Goal: Information Seeking & Learning: Check status

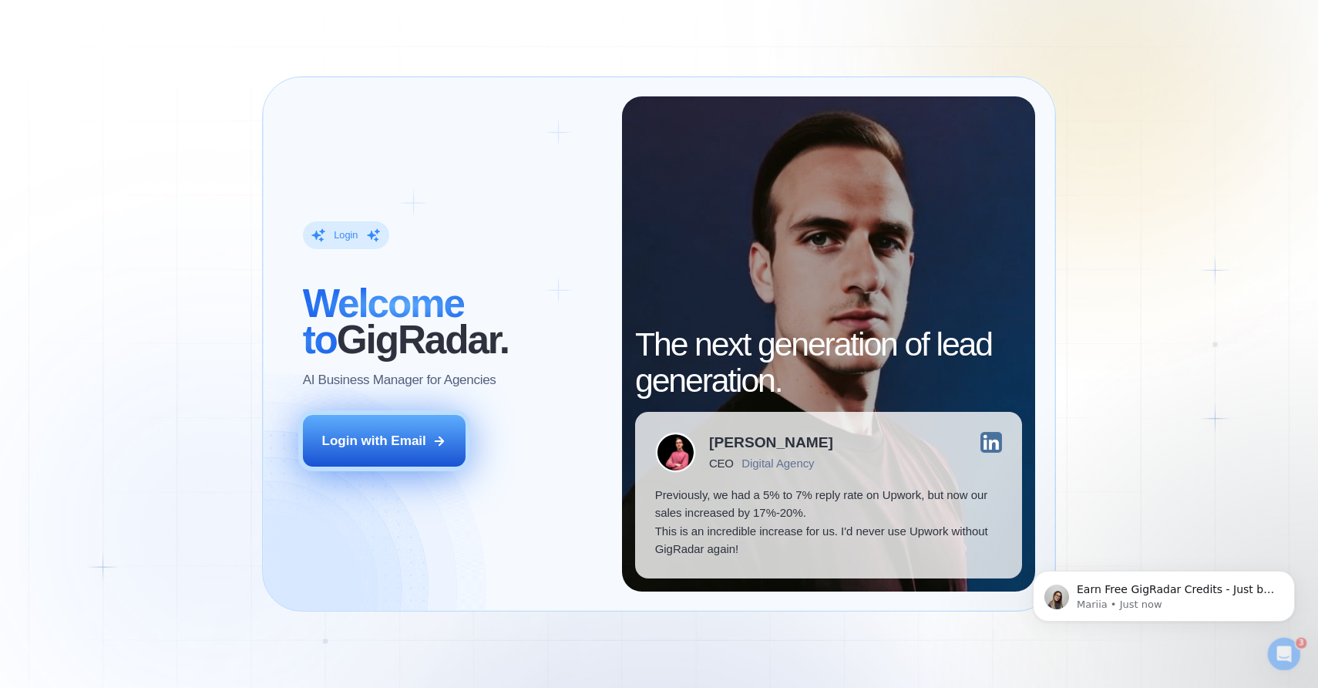
click at [381, 436] on div "Login with Email" at bounding box center [374, 441] width 104 height 19
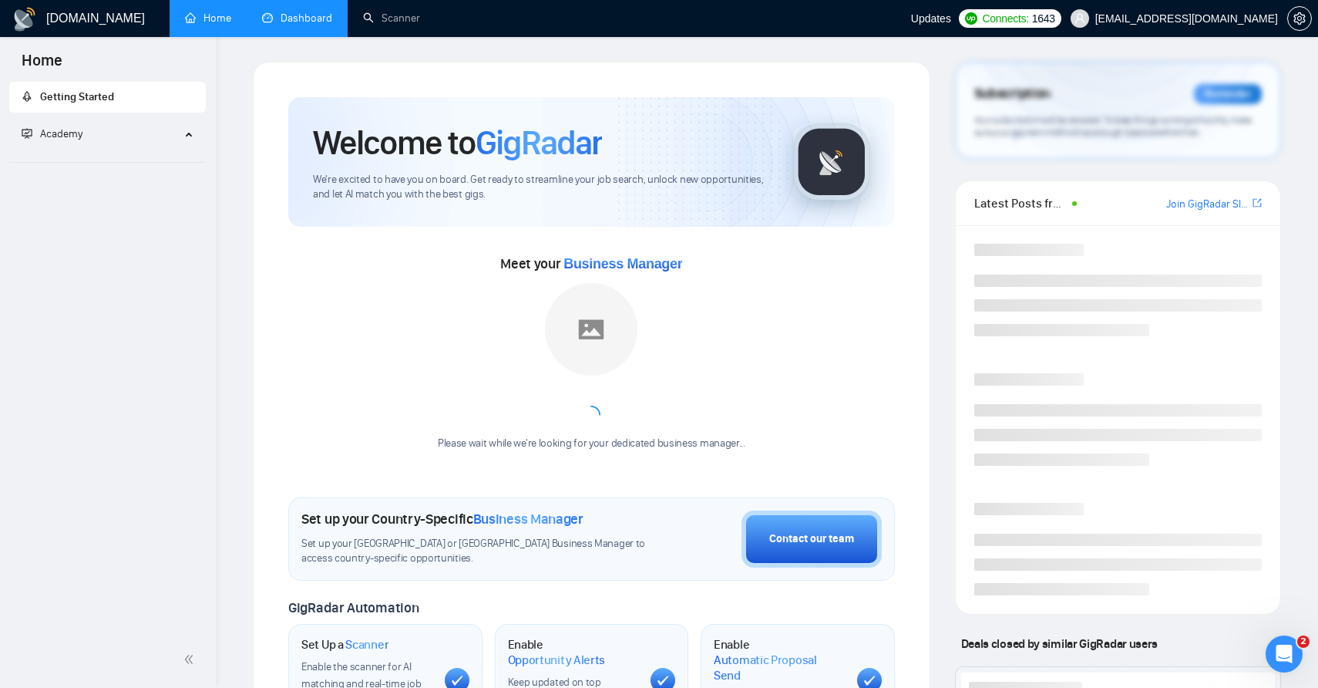
click at [310, 18] on link "Dashboard" at bounding box center [297, 18] width 70 height 13
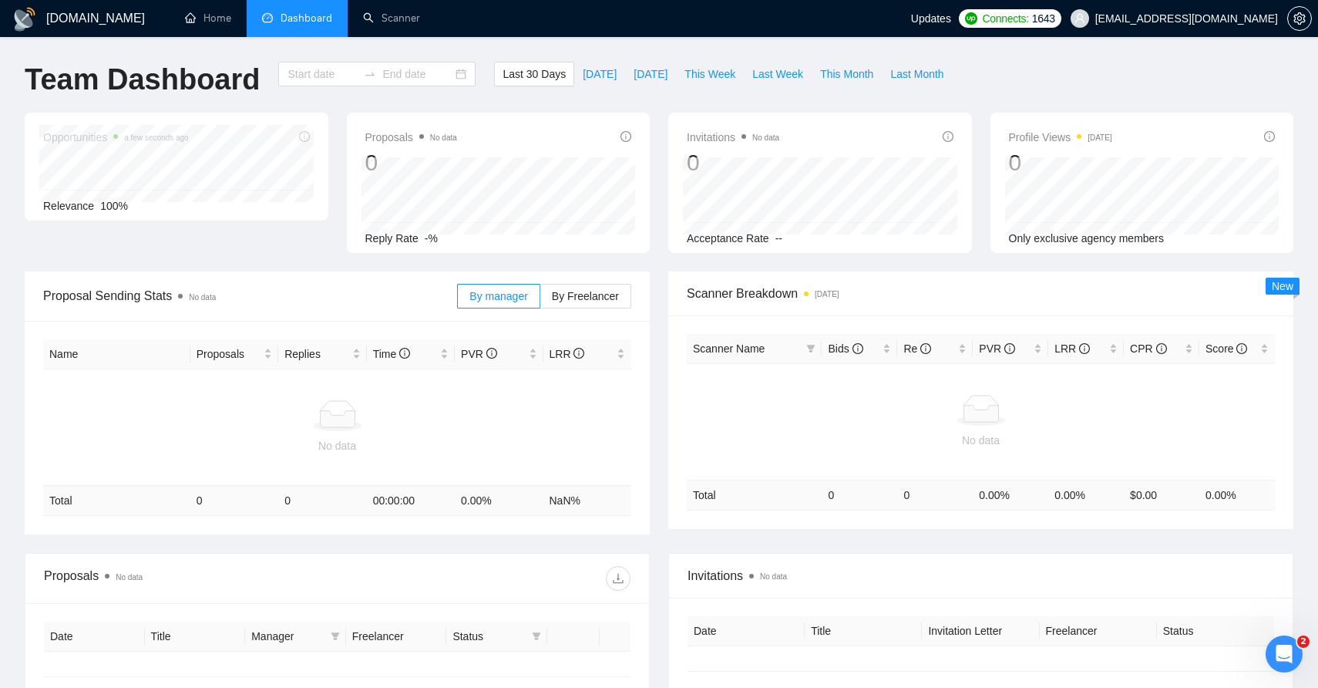
type input "[DATE]"
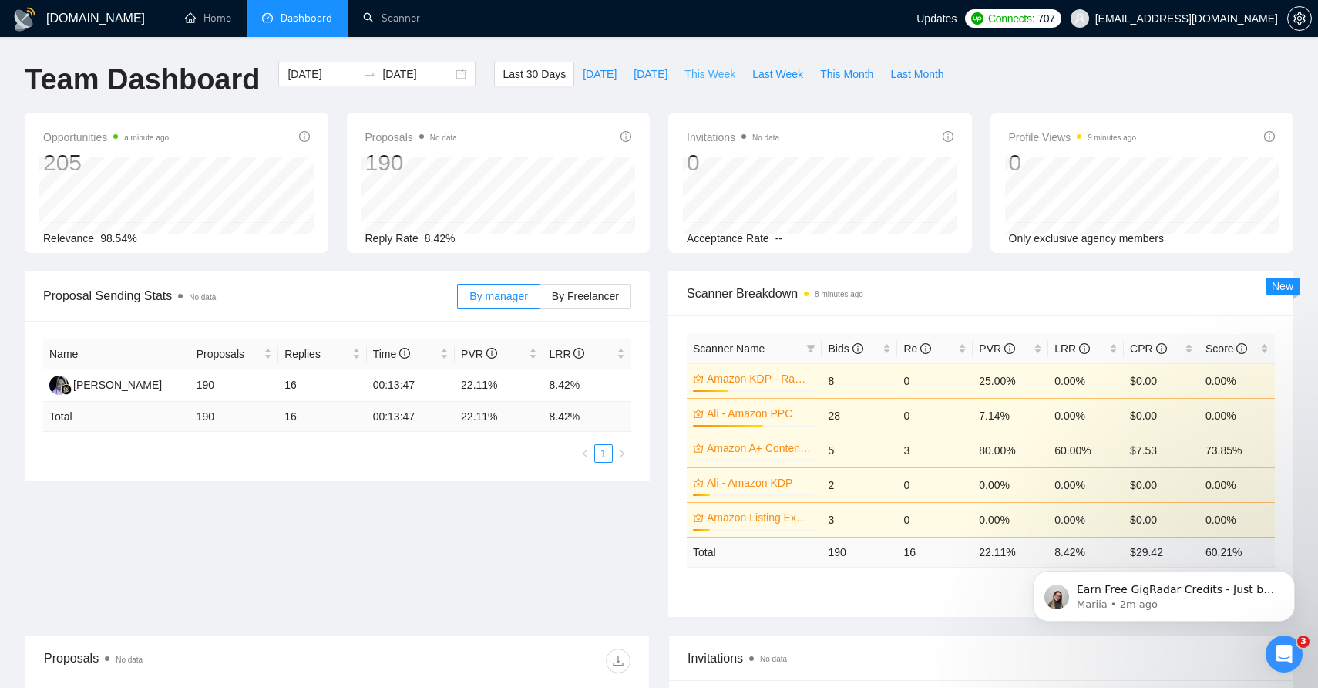
click at [707, 72] on span "This Week" at bounding box center [710, 74] width 51 height 17
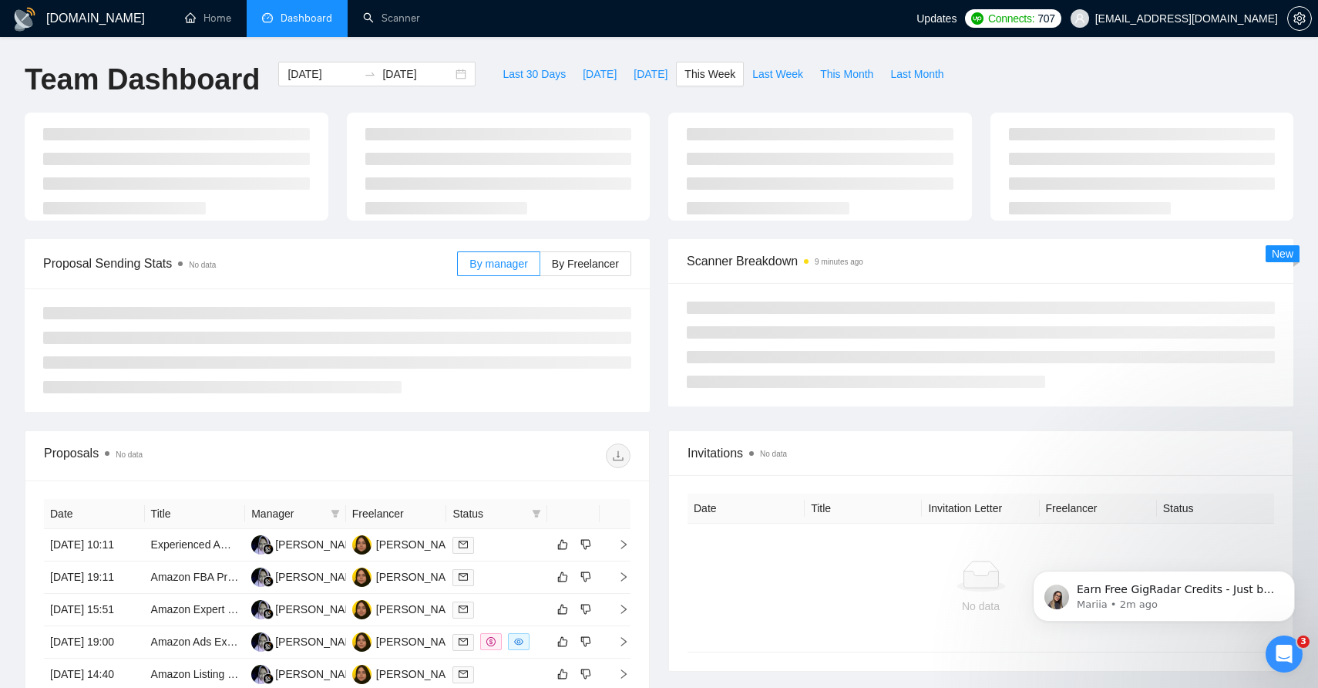
type input "[DATE]"
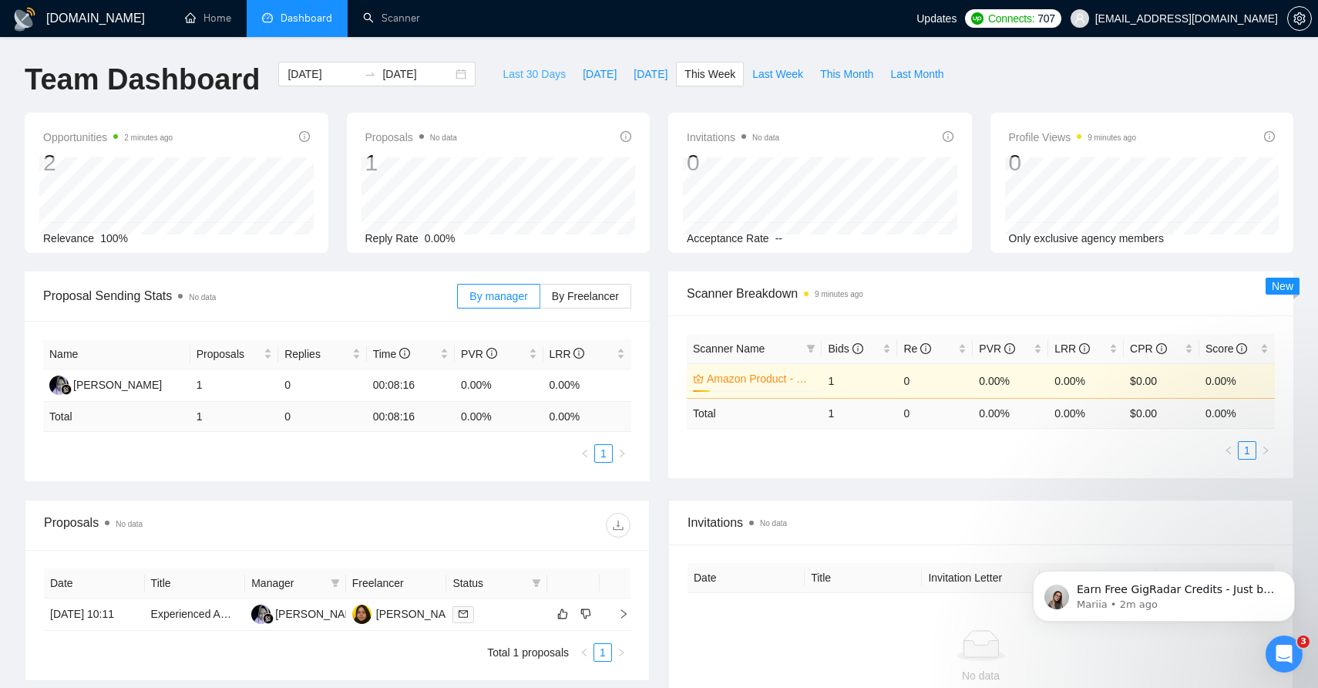
click at [525, 70] on span "Last 30 Days" at bounding box center [534, 74] width 63 height 17
type input "[DATE]"
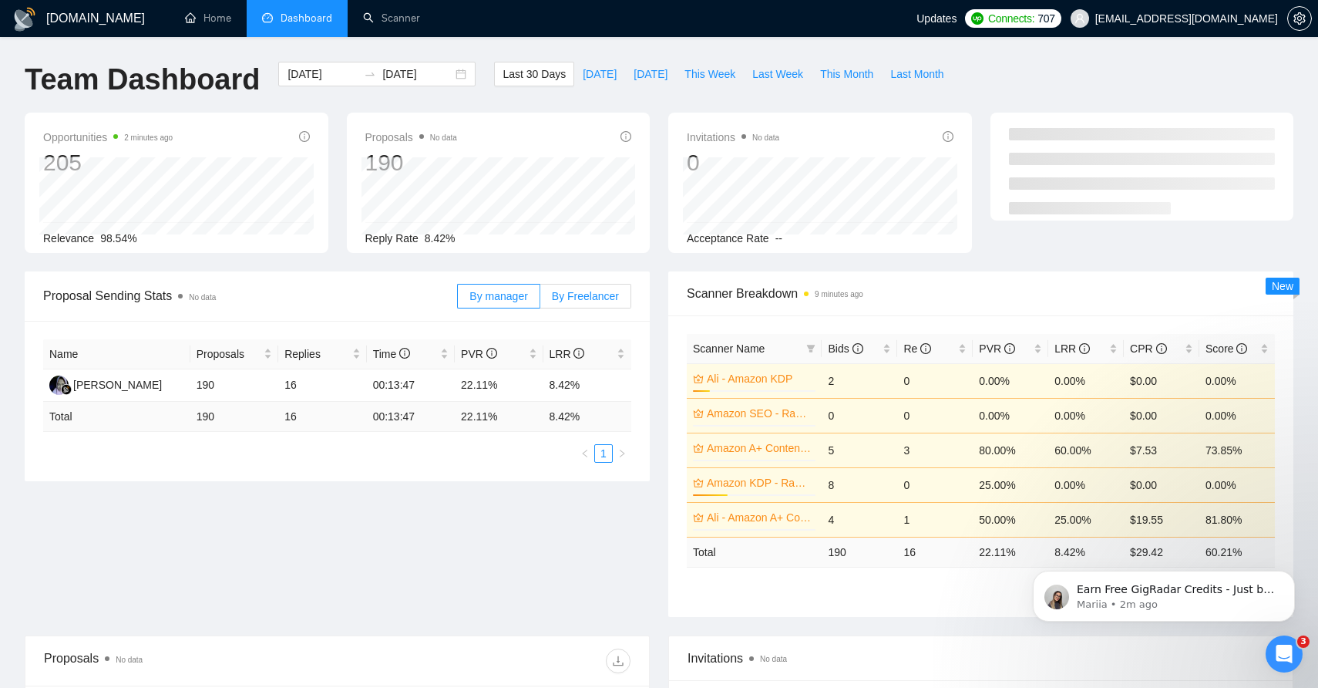
click at [586, 291] on span "By Freelancer" at bounding box center [585, 296] width 67 height 12
click at [541, 300] on input "By Freelancer" at bounding box center [541, 300] width 0 height 0
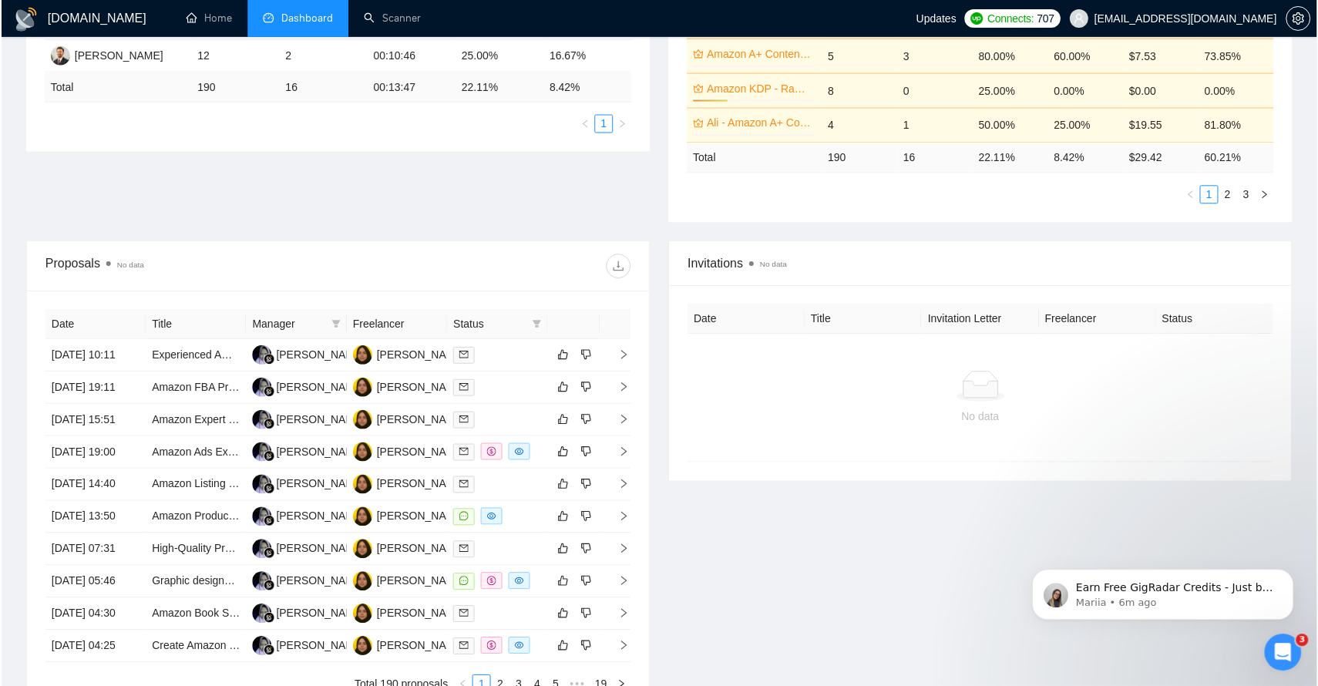
scroll to position [463, 0]
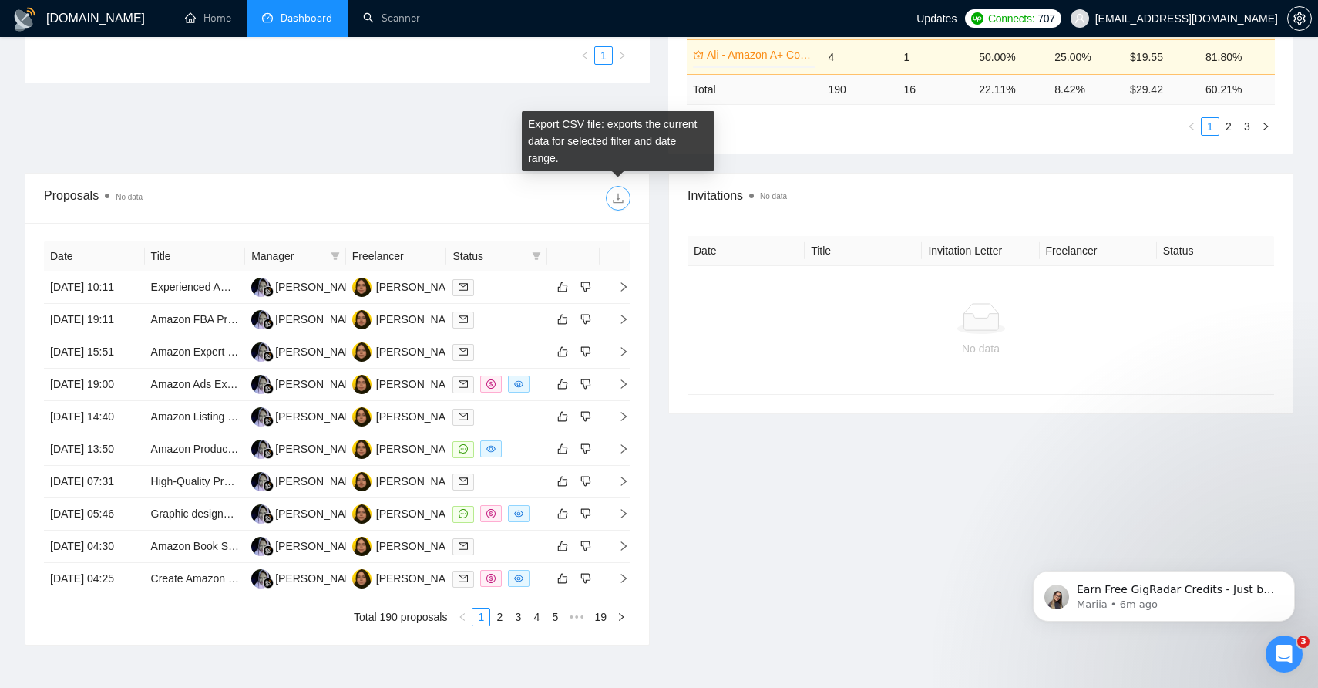
click at [614, 193] on icon "download" at bounding box center [618, 198] width 12 height 12
